Goal: Task Accomplishment & Management: Manage account settings

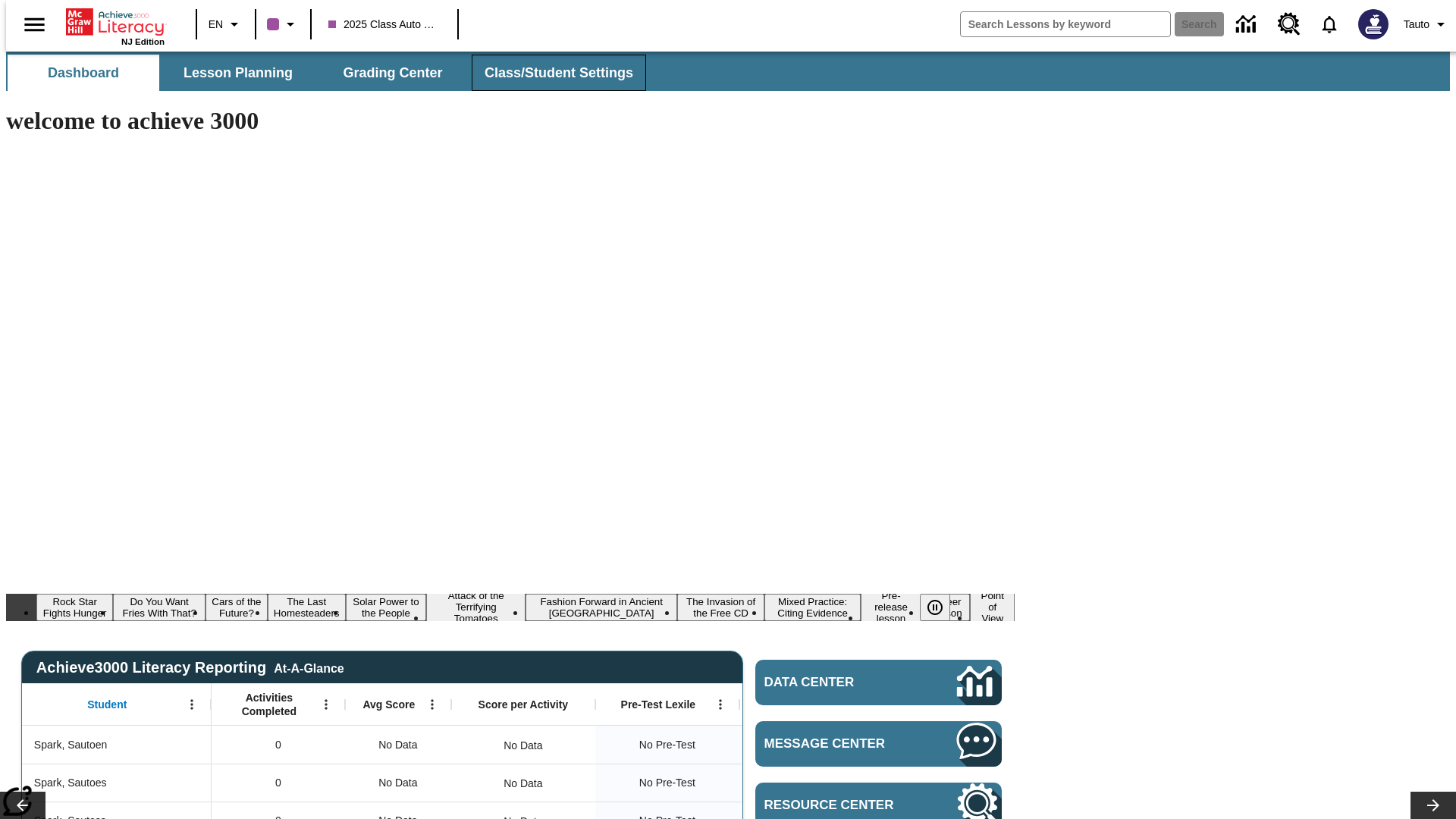
click at [550, 72] on span "Class/Student Settings" at bounding box center [559, 73] width 148 height 18
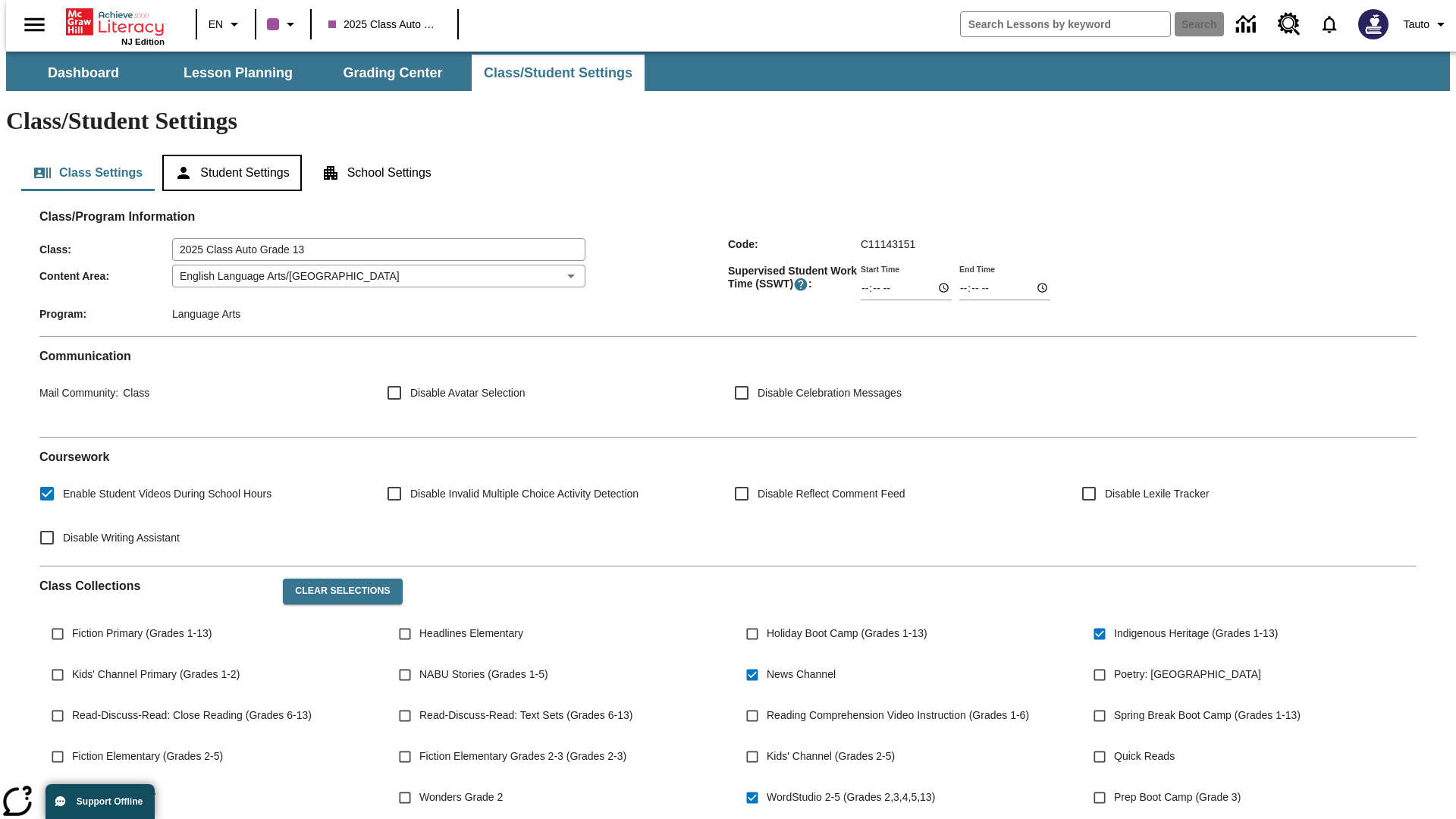
click at [228, 155] on button "Student Settings" at bounding box center [231, 172] width 139 height 36
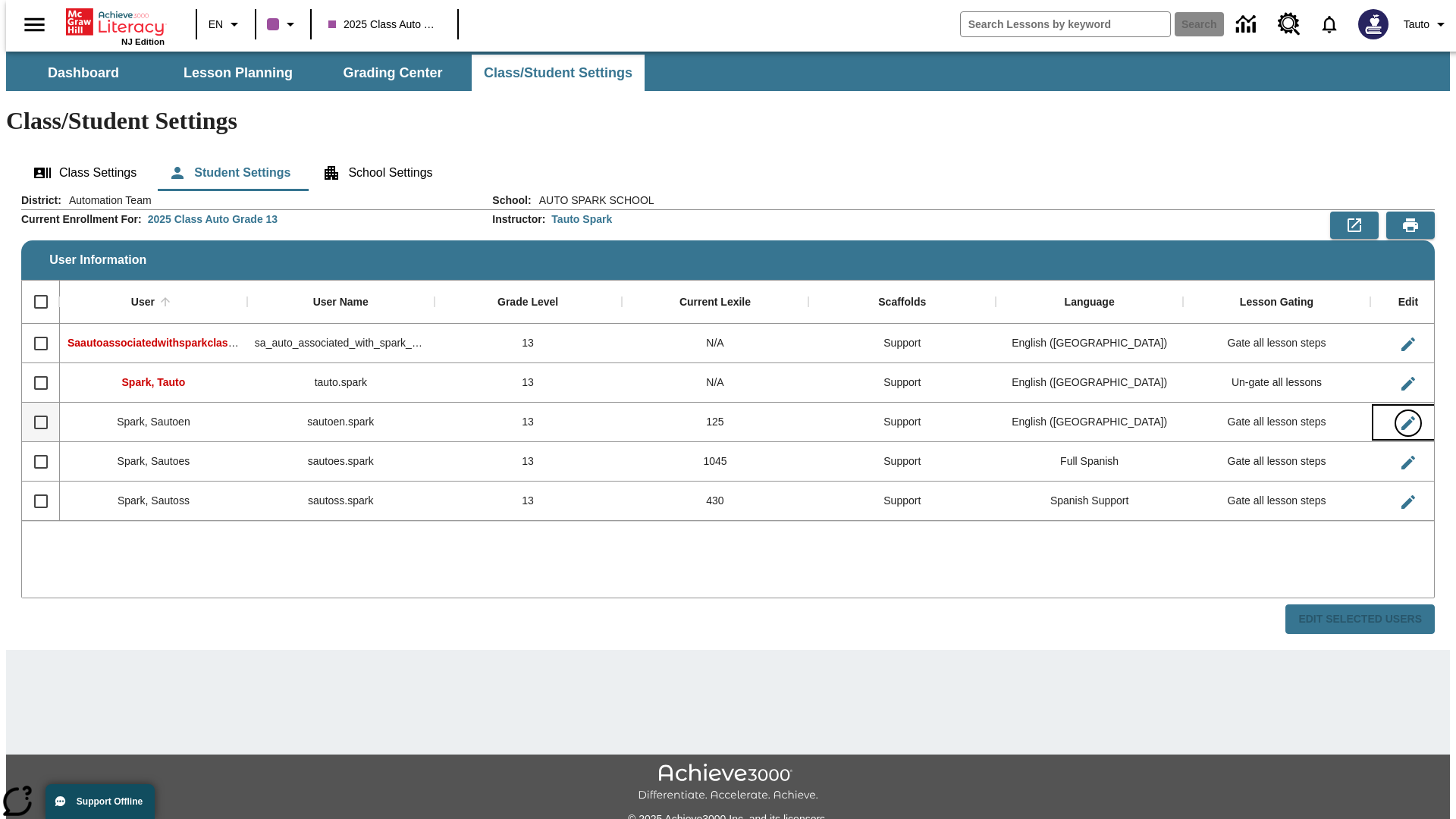
click at [1401, 416] on icon "Edit User" at bounding box center [1407, 422] width 13 height 13
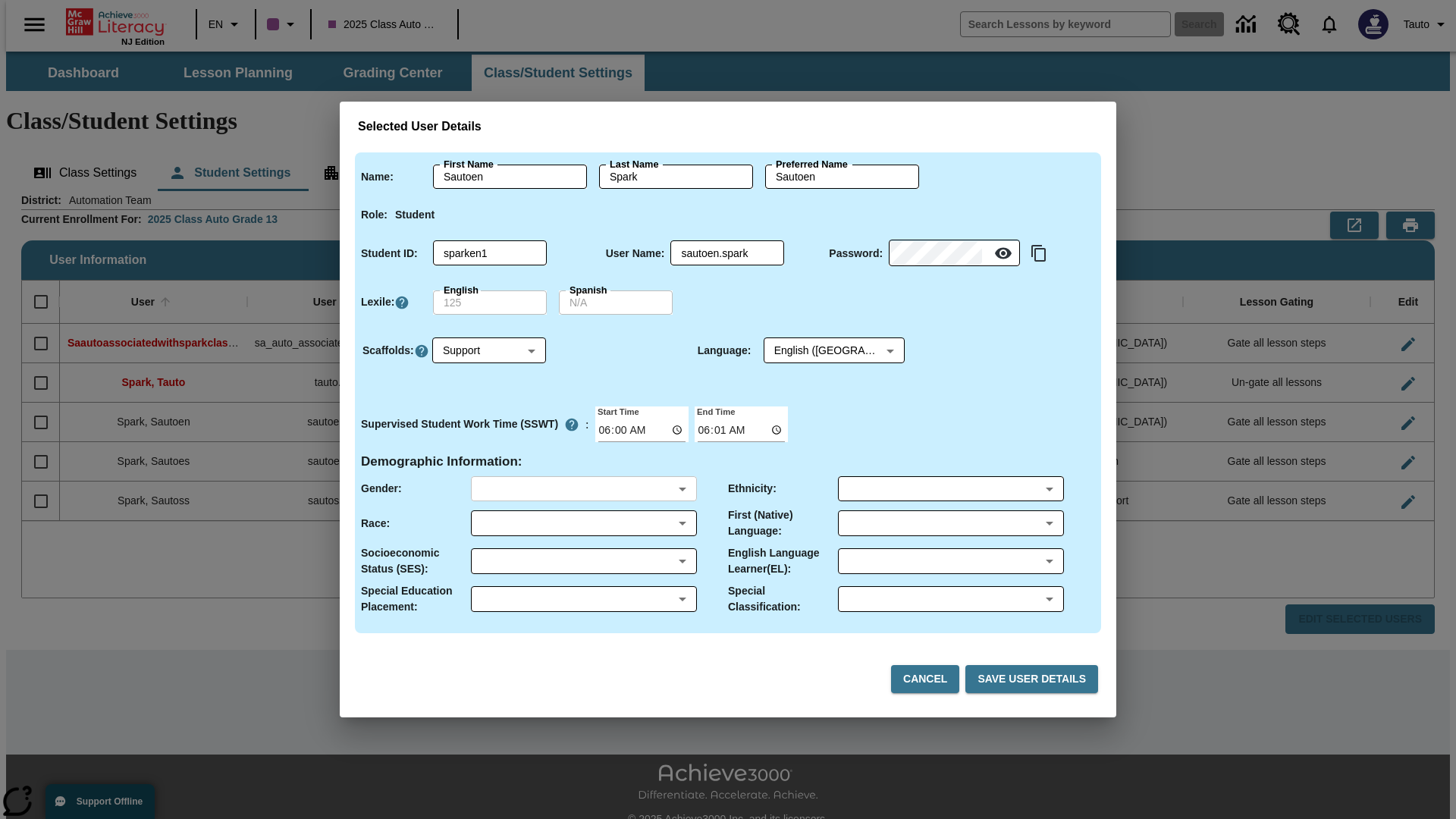
click at [583, 489] on body "Skip to main content NJ Edition EN 2025 Class Auto Grade 13 Search 0 Tauto Dash…" at bounding box center [728, 451] width 1444 height 801
click at [583, 523] on body "Skip to main content NJ Edition EN 2025 Class Auto Grade 13 Search 0 Tauto Dash…" at bounding box center [728, 451] width 1444 height 801
click at [583, 561] on body "Skip to main content NJ Edition EN 2025 Class Auto Grade 13 Search 0 Tauto Dash…" at bounding box center [728, 451] width 1444 height 801
click at [583, 599] on body "Skip to main content NJ Edition EN 2025 Class Auto Grade 13 Search 0 Tauto Dash…" at bounding box center [728, 451] width 1444 height 801
click at [950, 489] on body "Skip to main content NJ Edition EN 2025 Class Auto Grade 13 Search 0 Tauto Dash…" at bounding box center [728, 451] width 1444 height 801
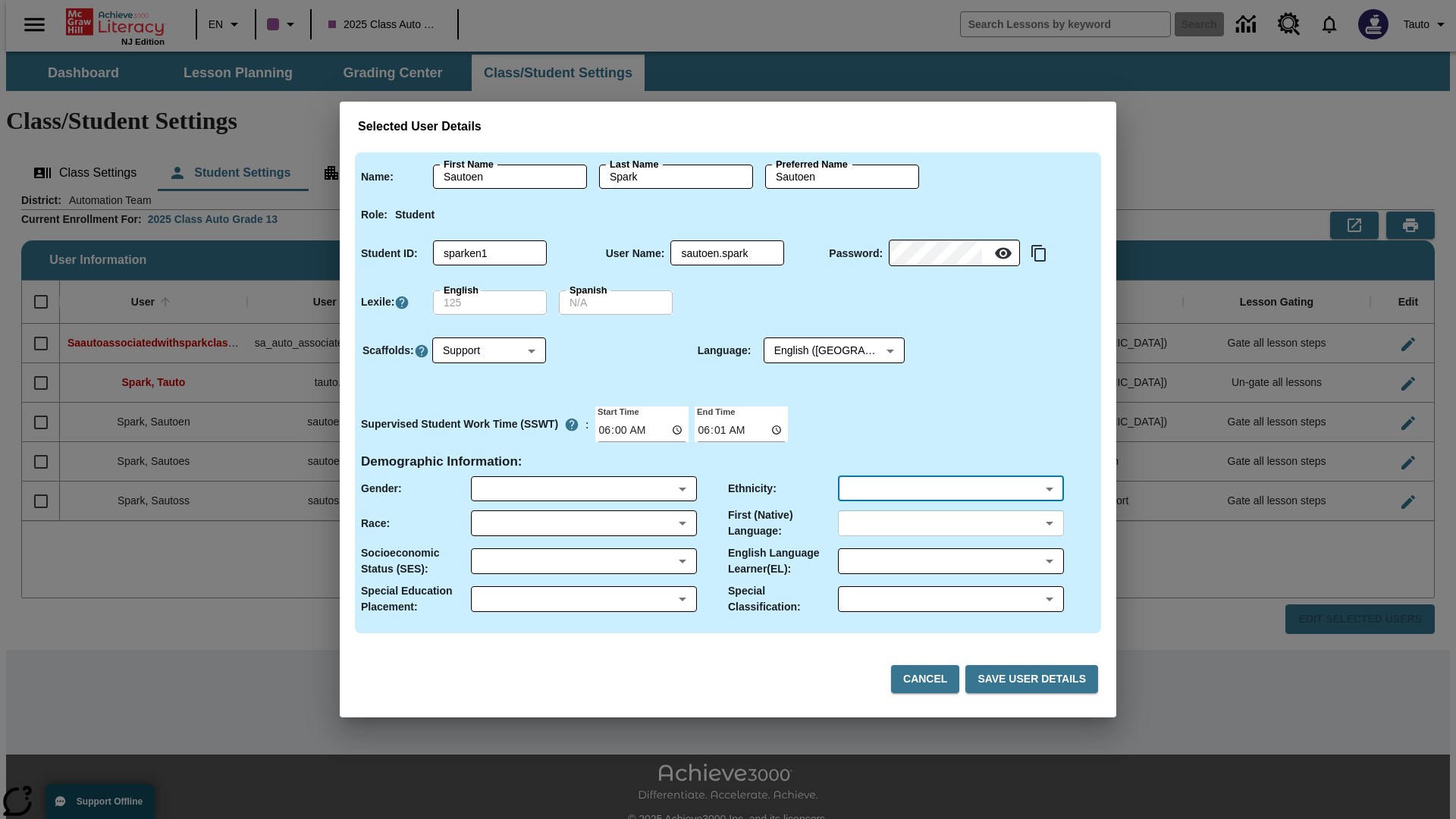
click at [950, 523] on body "Skip to main content NJ Edition EN 2025 Class Auto Grade 13 Search 0 Tauto Dash…" at bounding box center [728, 451] width 1444 height 801
click at [950, 561] on body "Skip to main content NJ Edition EN 2025 Class Auto Grade 13 Search 0 Tauto Dash…" at bounding box center [728, 451] width 1444 height 801
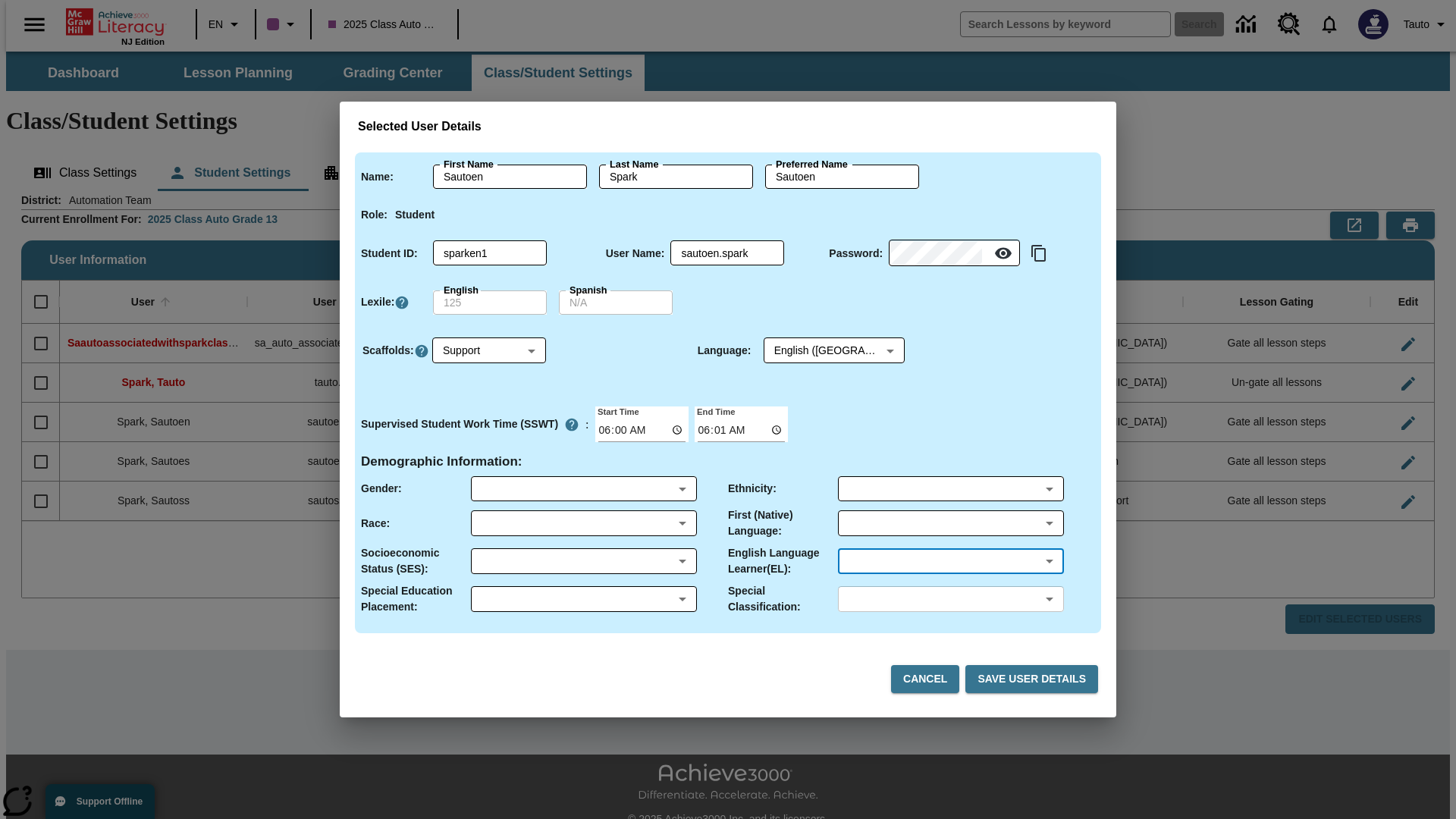
click at [950, 599] on body "Skip to main content NJ Edition EN 2025 Class Auto Grade 13 Search 0 Tauto Dash…" at bounding box center [728, 451] width 1444 height 801
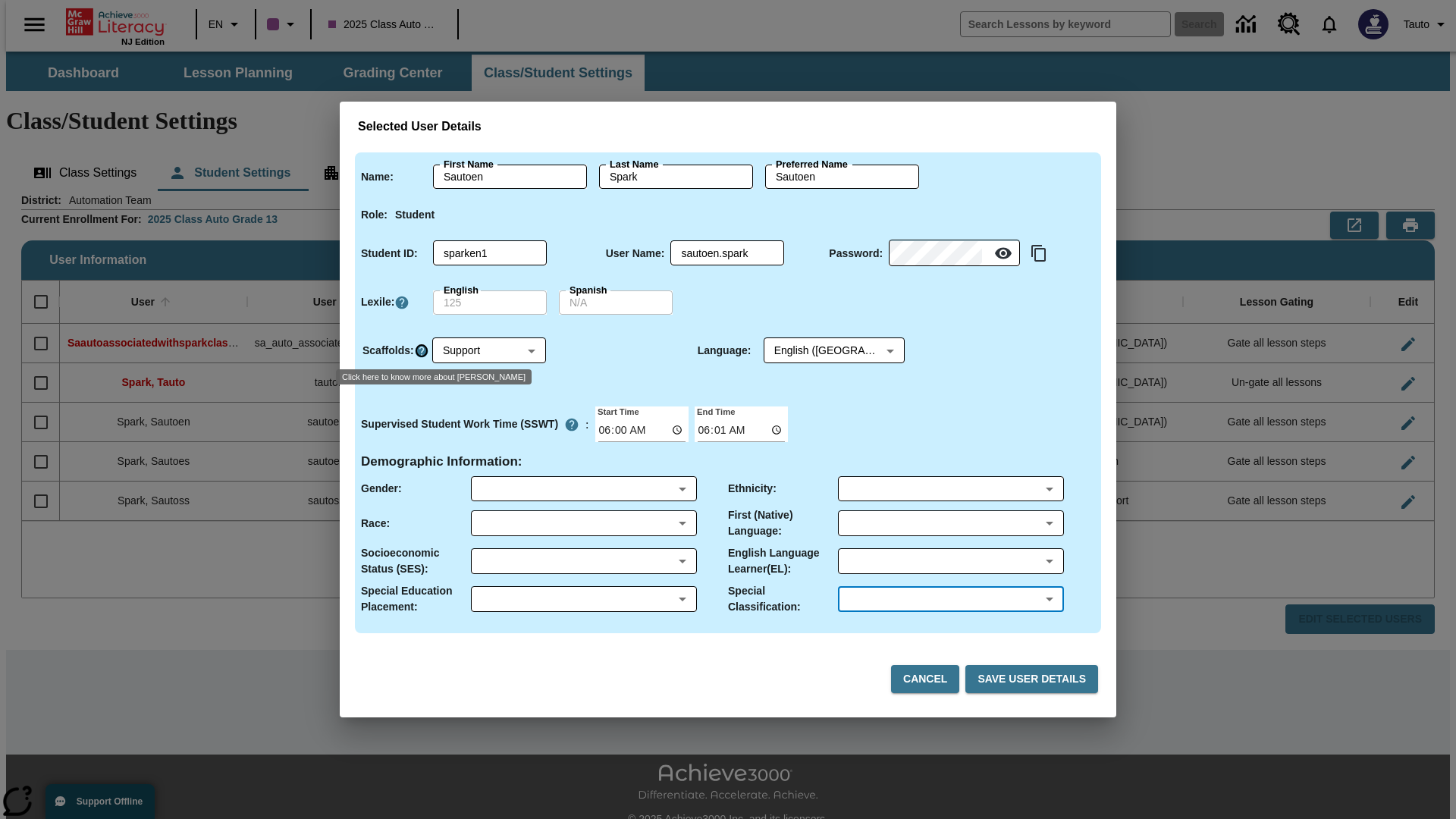
click at [421, 351] on icon "Click here to know more about Scaffolds" at bounding box center [421, 351] width 15 height 15
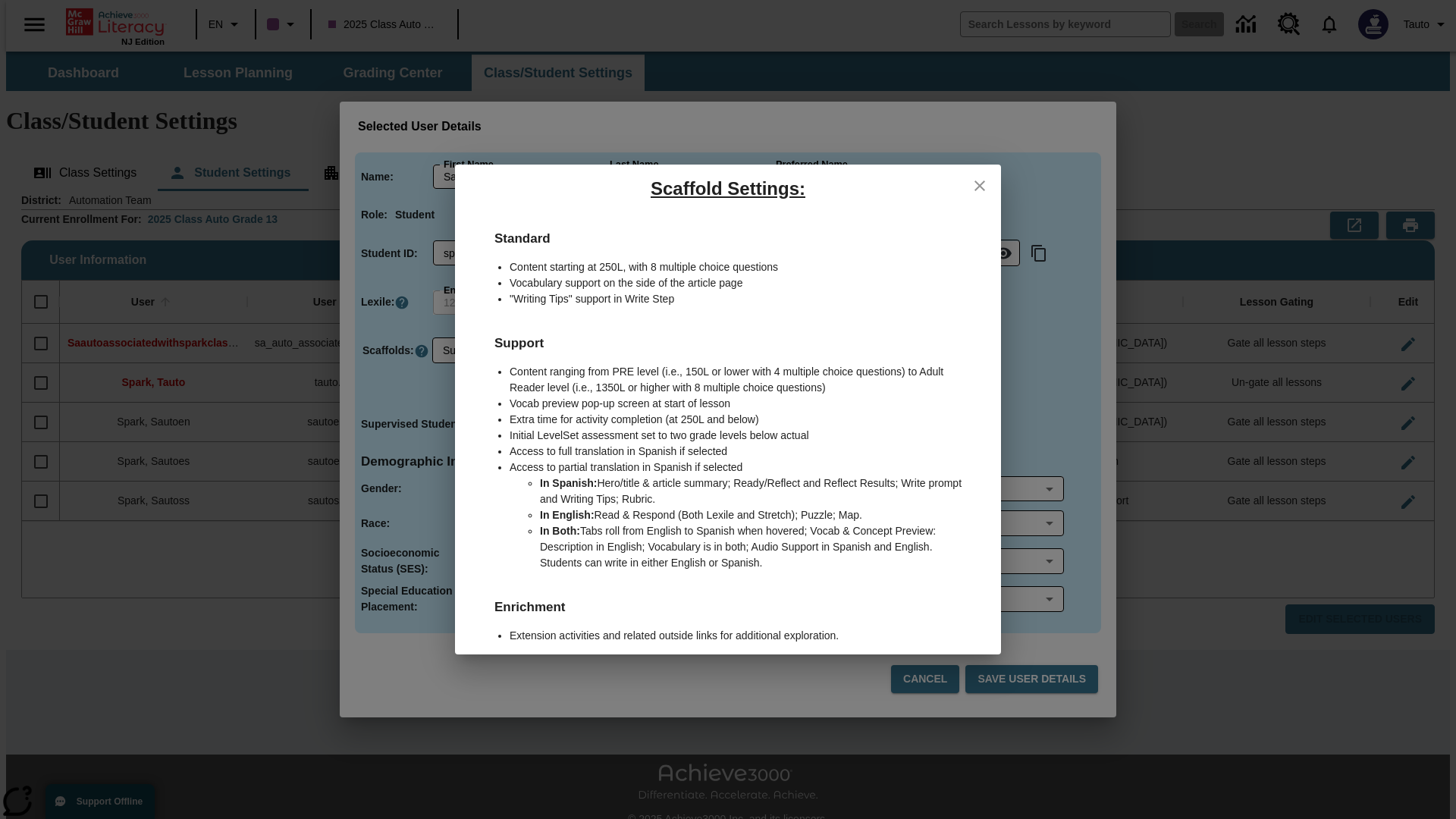
click at [979, 186] on icon "close" at bounding box center [979, 186] width 11 height 11
